Goal: Task Accomplishment & Management: Manage account settings

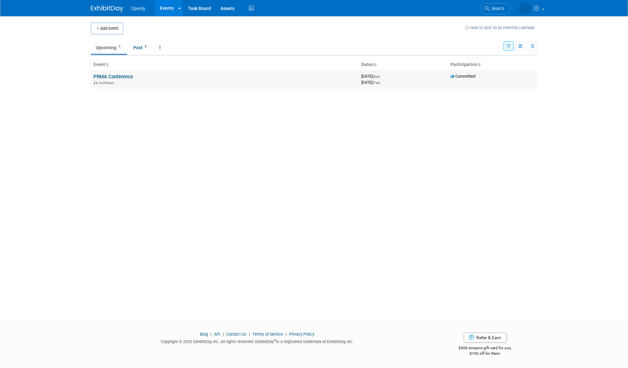
click at [118, 77] on link "PRMA Conference" at bounding box center [113, 77] width 39 height 6
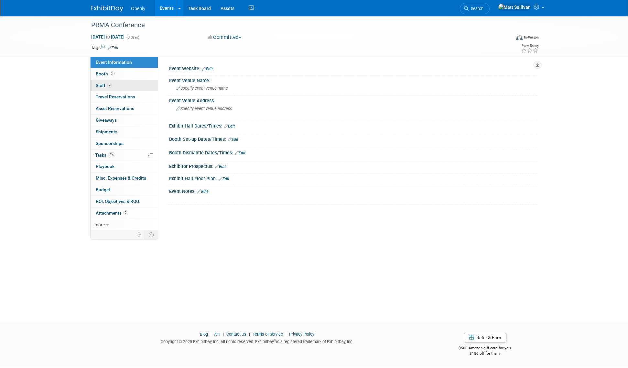
click at [125, 84] on link "2 Staff 2" at bounding box center [124, 85] width 67 height 11
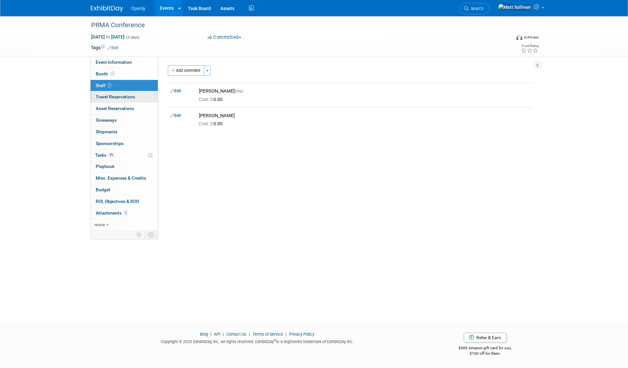
click at [127, 96] on span "Travel Reservations 0" at bounding box center [115, 96] width 39 height 5
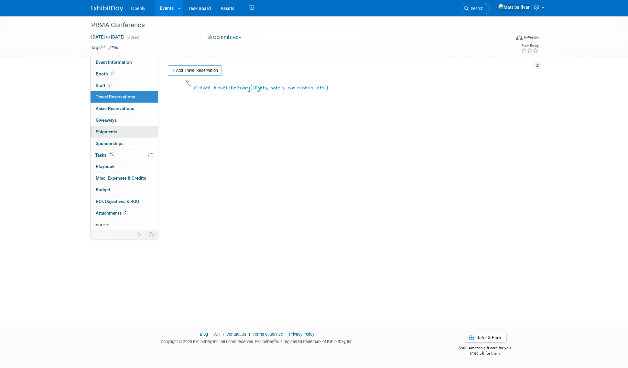
click at [127, 130] on link "0 Shipments 0" at bounding box center [124, 131] width 67 height 11
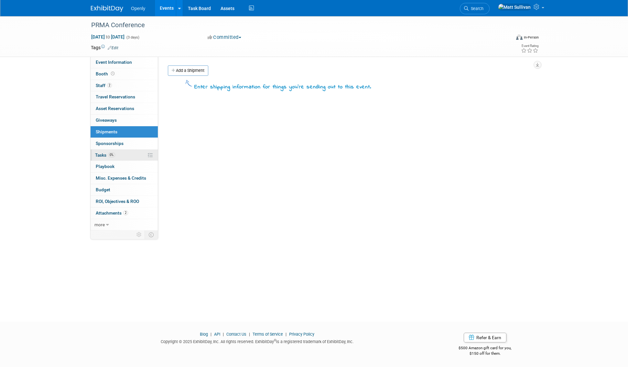
click at [129, 158] on link "0% Tasks 0%" at bounding box center [124, 154] width 67 height 11
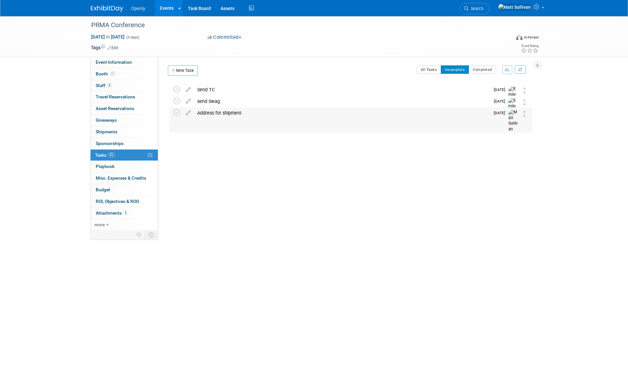
click at [238, 114] on div "Address for shipment" at bounding box center [342, 112] width 296 height 11
click at [240, 134] on textarea at bounding box center [346, 133] width 243 height 10
click at [115, 215] on span "Attachments 2" at bounding box center [112, 212] width 32 height 5
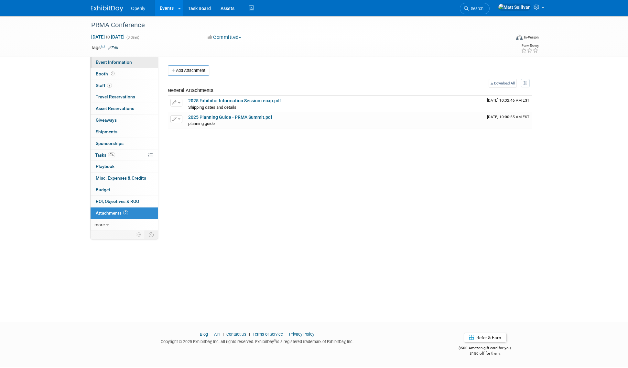
click at [121, 65] on link "Event Information" at bounding box center [124, 62] width 67 height 11
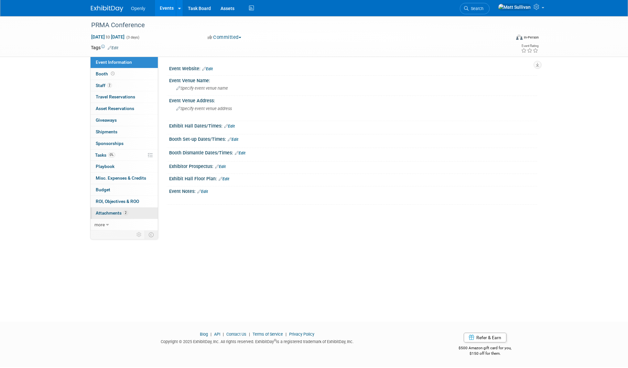
click at [110, 212] on span "Attachments 2" at bounding box center [112, 212] width 32 height 5
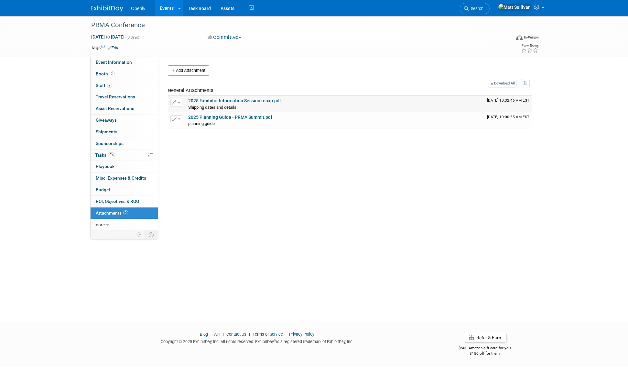
click at [249, 101] on link "2025 Exhibitor Information Session recap.pdf" at bounding box center [234, 100] width 93 height 5
click at [116, 61] on span "Event Information" at bounding box center [114, 62] width 36 height 5
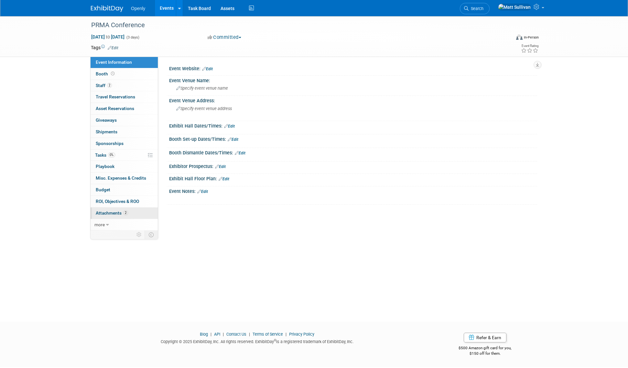
click at [112, 213] on span "Attachments 2" at bounding box center [112, 212] width 32 height 5
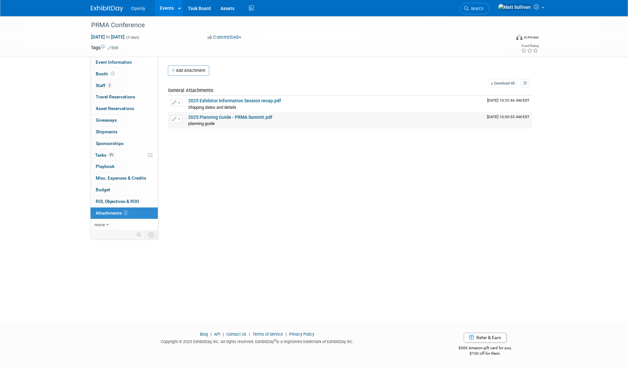
click at [228, 117] on link "2025 Planning Guide - PRMA Summit.pdf" at bounding box center [230, 117] width 84 height 5
click at [116, 62] on span "Event Information" at bounding box center [114, 62] width 36 height 5
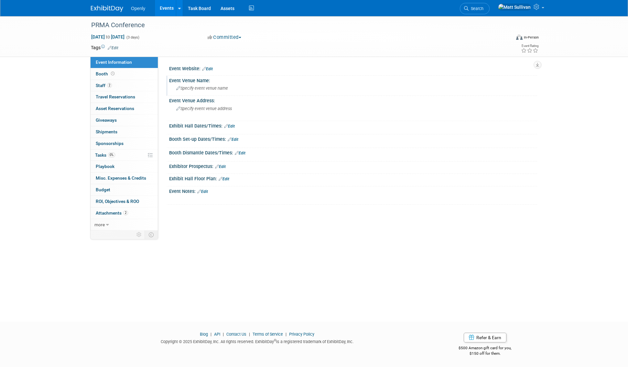
click at [198, 89] on span "Specify event venue name" at bounding box center [202, 88] width 52 height 5
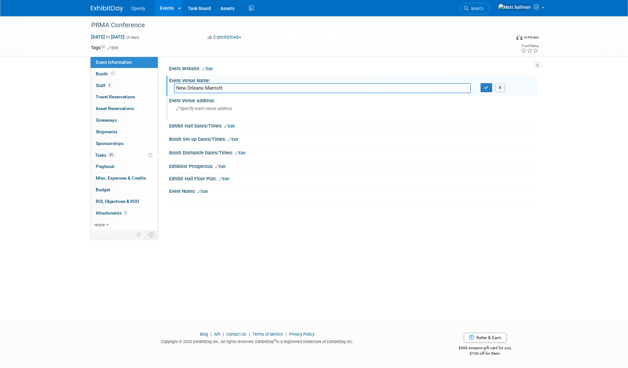
type input "New Orleans Marriott"
click at [211, 108] on span "Specify event venue address" at bounding box center [204, 108] width 56 height 5
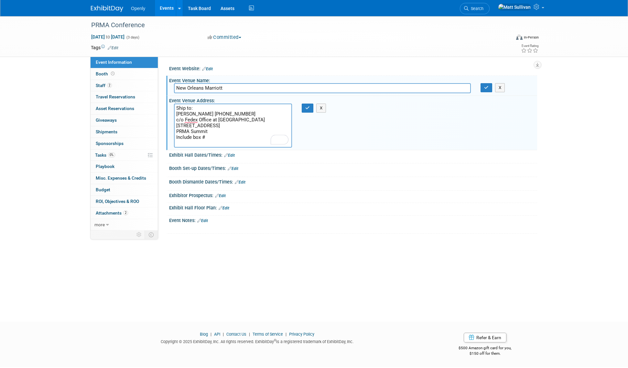
type textarea "Ship to: [PERSON_NAME] [PHONE_NUMBER] c/o Fedex Office at [GEOGRAPHIC_DATA][STR…"
click at [237, 258] on div "PRMA Conference [DATE] to [DATE] (3 days) [DATE] to [DATE] Committed Committed …" at bounding box center [314, 163] width 628 height 294
click at [304, 111] on button "button" at bounding box center [308, 108] width 12 height 9
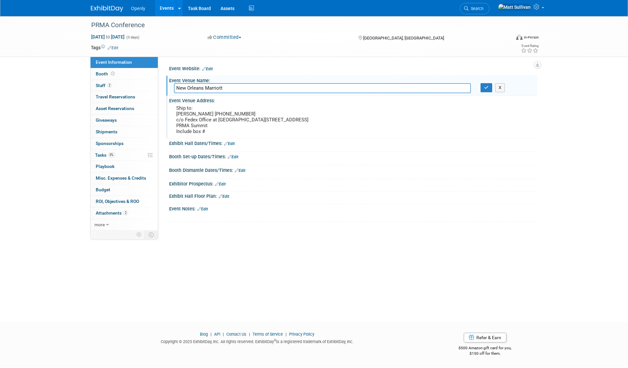
click at [236, 159] on link "Edit" at bounding box center [233, 157] width 11 height 5
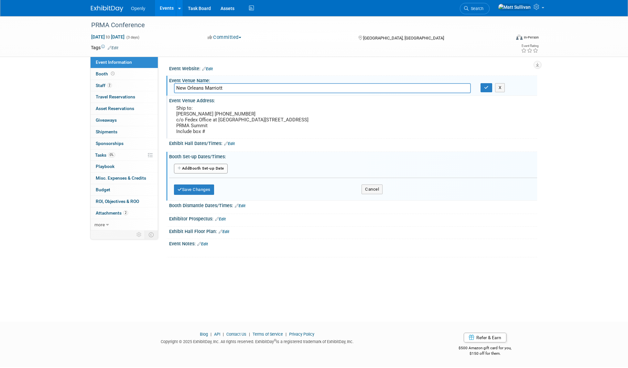
click at [212, 173] on button "Add Another Booth Set-up Date" at bounding box center [201, 169] width 54 height 10
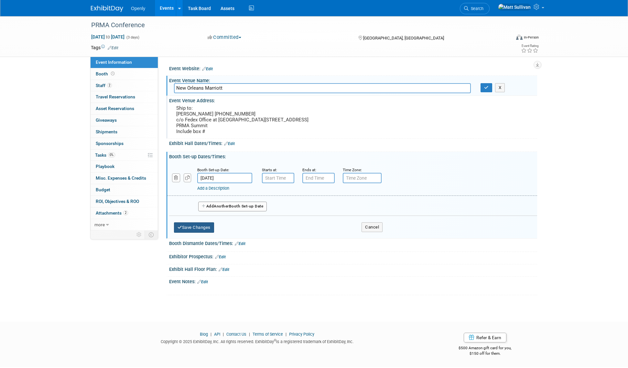
click at [201, 233] on button "Save Changes" at bounding box center [194, 227] width 40 height 10
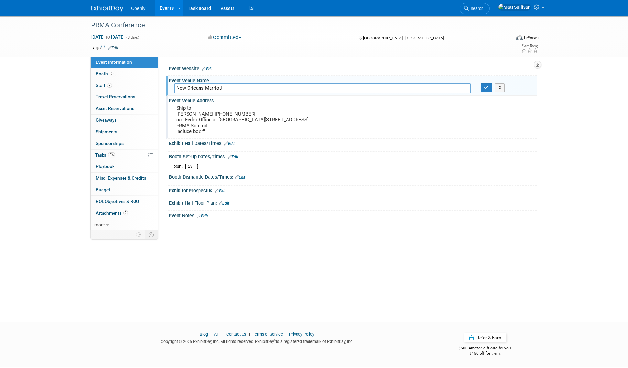
click at [203, 218] on link "Edit" at bounding box center [202, 216] width 11 height 5
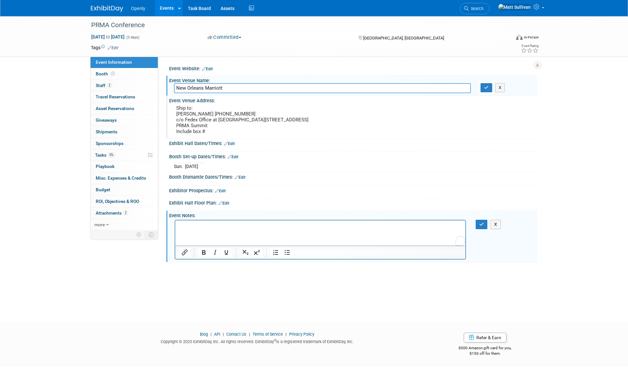
click at [191, 229] on html at bounding box center [320, 224] width 290 height 9
click at [484, 226] on icon "button" at bounding box center [481, 224] width 5 height 5
